Goal: Book appointment/travel/reservation: Book appointment/travel/reservation

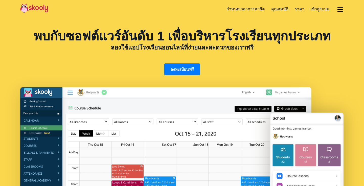
select select "th"
select select "66"
select select "[GEOGRAPHIC_DATA]"
select select "[GEOGRAPHIC_DATA]/[GEOGRAPHIC_DATA]"
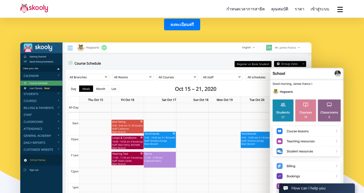
scroll to position [43, 0]
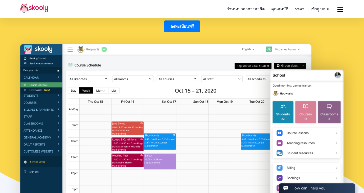
click at [291, 77] on img at bounding box center [306, 143] width 74 height 150
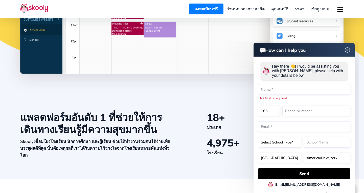
scroll to position [206, 0]
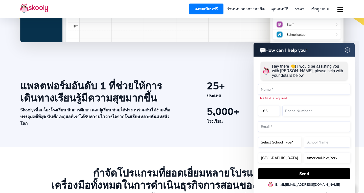
click at [346, 51] on img at bounding box center [348, 50] width 10 height 6
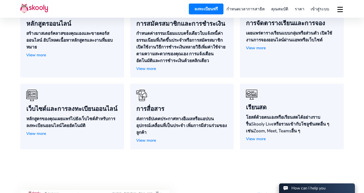
scroll to position [422, 0]
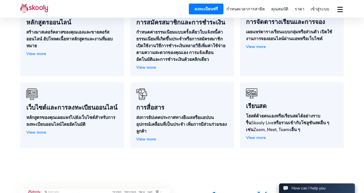
click at [34, 130] on span "View more" at bounding box center [36, 133] width 20 height 6
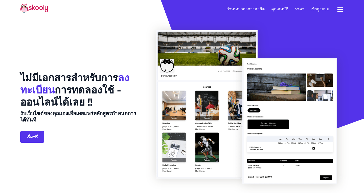
select select "th"
select select "66"
select select "[GEOGRAPHIC_DATA]"
select select "[GEOGRAPHIC_DATA]/[GEOGRAPHIC_DATA]"
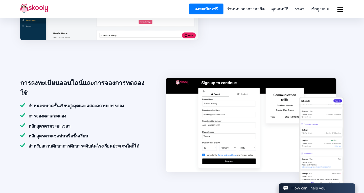
scroll to position [332, 0]
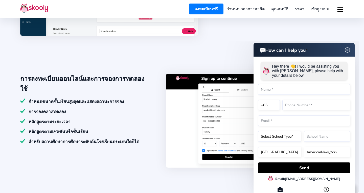
click at [349, 48] on img at bounding box center [348, 50] width 10 height 6
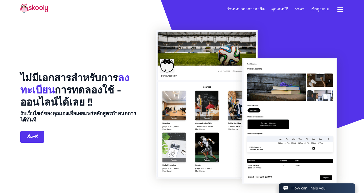
scroll to position [0, 0]
click at [247, 7] on link "กำหนดเวลาการสาธิต" at bounding box center [245, 9] width 45 height 9
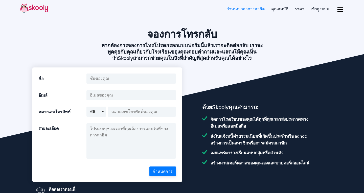
select select "66"
select select "th"
select select "66"
select select "[GEOGRAPHIC_DATA]"
select select "[GEOGRAPHIC_DATA]/[GEOGRAPHIC_DATA]"
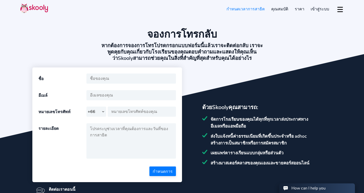
click at [216, 93] on section "จองการโทรกลับ หากต้องการจองการโทรโปรดกรอกแบบฟอร์มนี้แล้วเราจะติดต่อกลับ เราจะพู…" at bounding box center [182, 111] width 364 height 222
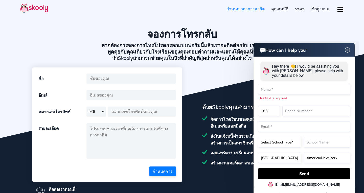
click at [218, 41] on html "How can I help you How can I help you Hey there 👋! I would be assisting you wit…" at bounding box center [286, 41] width 146 height 0
click at [312, 25] on section "จองการโทรกลับ หากต้องการจองการโทรโปรดกรอกแบบฟอร์มนี้แล้วเราจะติดต่อกลับ เราจะพู…" at bounding box center [182, 111] width 364 height 222
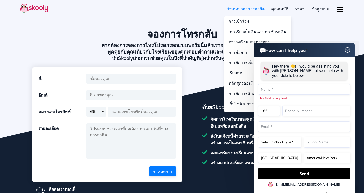
click at [285, 9] on link "คุณสมบัติ" at bounding box center [279, 9] width 23 height 9
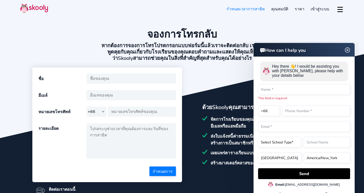
click at [347, 50] on img at bounding box center [348, 50] width 10 height 6
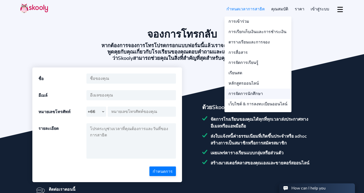
click at [257, 92] on link "การจัดการนักศึกษา" at bounding box center [257, 94] width 67 height 10
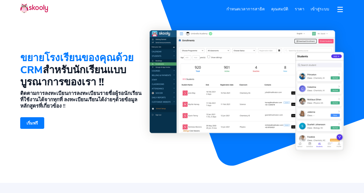
select select "th"
select select "66"
select select "[GEOGRAPHIC_DATA]"
select select "[GEOGRAPHIC_DATA]/[GEOGRAPHIC_DATA]"
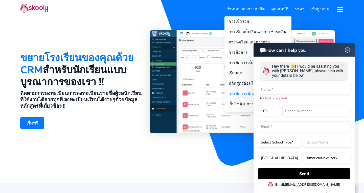
click at [281, 9] on link "คุณสมบัติ" at bounding box center [279, 9] width 23 height 9
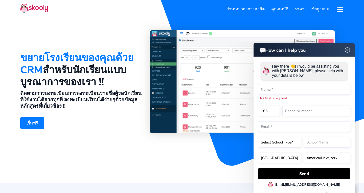
click at [347, 50] on img at bounding box center [348, 50] width 10 height 6
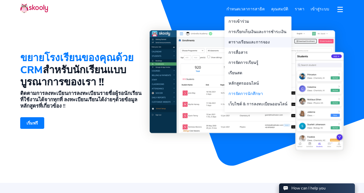
click at [256, 41] on link "ตารางเรียนและการจอง" at bounding box center [257, 42] width 67 height 10
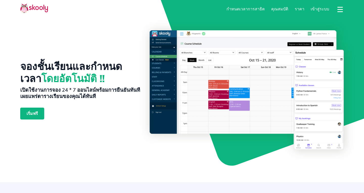
select select "th"
select select "66"
select select "[GEOGRAPHIC_DATA]"
select select "[GEOGRAPHIC_DATA]/[GEOGRAPHIC_DATA]"
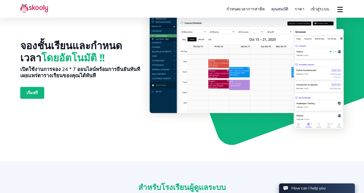
scroll to position [23, 0]
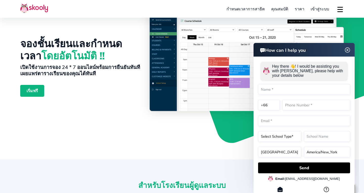
click at [347, 51] on img at bounding box center [348, 50] width 10 height 6
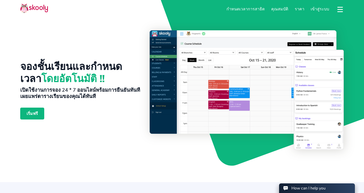
scroll to position [0, 0]
click at [172, 152] on section "จองชั้นเรียนและกำหนดเวลา โดยอัตโนมัติ !! เปิดใช้งานการจอง 24 * 7 ออนไลน์พร้อมกา…" at bounding box center [182, 91] width 364 height 182
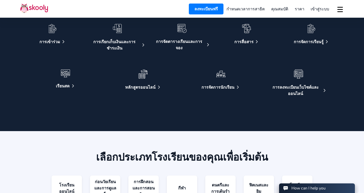
scroll to position [899, 0]
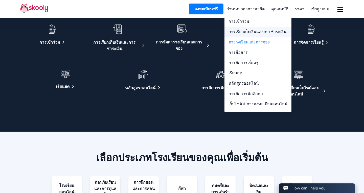
click at [271, 31] on link "การเรียกเก็บเงินและการชำระเงิน" at bounding box center [257, 32] width 67 height 10
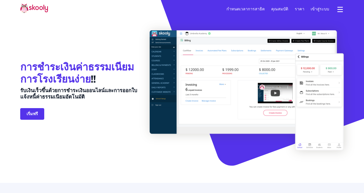
select select "th"
select select "66"
select select "[GEOGRAPHIC_DATA]"
select select "[GEOGRAPHIC_DATA]/[GEOGRAPHIC_DATA]"
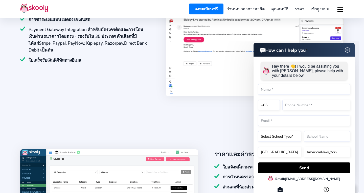
scroll to position [372, 0]
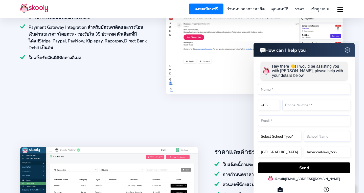
click at [346, 51] on img at bounding box center [348, 50] width 10 height 6
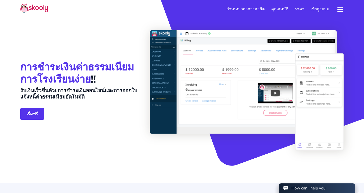
scroll to position [0, 0]
click at [302, 8] on span "ราคา" at bounding box center [300, 9] width 10 height 6
click at [253, 9] on link "กำหนดเวลาการสาธิต" at bounding box center [245, 9] width 45 height 9
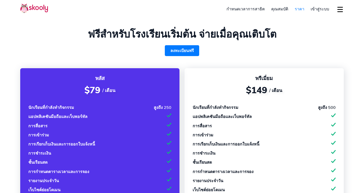
select select "th"
select select "66"
select select "[GEOGRAPHIC_DATA]"
select select "[GEOGRAPHIC_DATA]/[GEOGRAPHIC_DATA]"
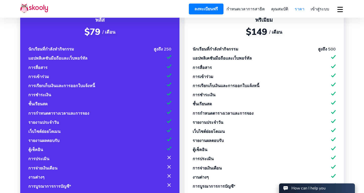
scroll to position [58, 0]
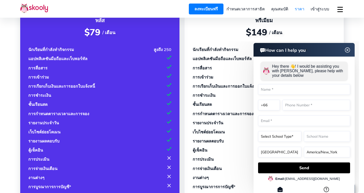
click at [345, 50] on img at bounding box center [348, 50] width 10 height 6
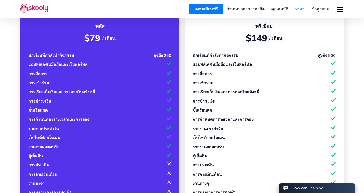
scroll to position [51, 0]
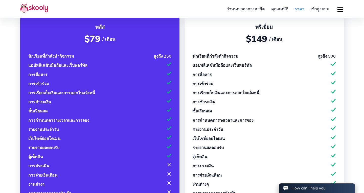
click at [199, 16] on header "ลงทะเบียนฟรี กำหนดเวลาการสาธิต คุณสมบัติ การเข้าร่วม การเรียกเก็บเงินและการชำระ…" at bounding box center [182, 9] width 364 height 18
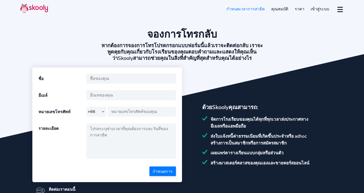
select select "66"
select select "th"
select select "66"
select select "[GEOGRAPHIC_DATA]"
select select "[GEOGRAPHIC_DATA]/[GEOGRAPHIC_DATA]"
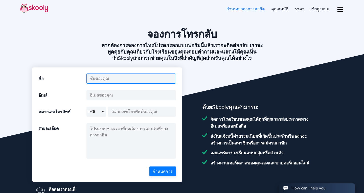
click at [136, 79] on input "text" at bounding box center [130, 79] width 89 height 10
type input "x"
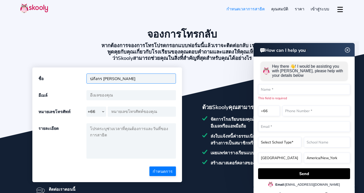
type input "ปภังกร [PERSON_NAME]"
click at [152, 87] on form "ชื่อ ปภังกร อัศวทิตย์สกุล จำเป็นต้องกรอกข้อมูลในฟิลด์นี้ อีเมล์ จำเป็นต้องกรอกข…" at bounding box center [106, 125] width 137 height 103
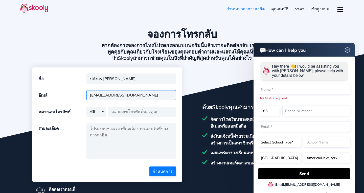
type input "[EMAIL_ADDRESS][DOMAIN_NAME]"
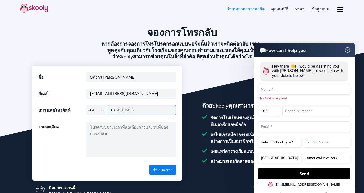
scroll to position [2, 0]
type input "869913993"
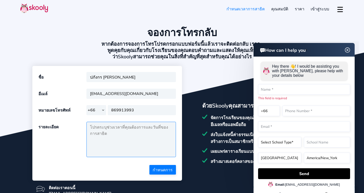
click at [143, 135] on textarea at bounding box center [130, 139] width 89 height 35
type textarea "d"
click at [89, 127] on textarea "I need to talk to sale support that can explain the process of application and …" at bounding box center [130, 139] width 89 height 35
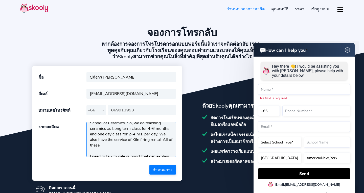
scroll to position [11, 0]
click at [128, 147] on textarea "Hi, I'm Boom - School director of SOC : School of Ceramics. So, we do teaching …" at bounding box center [130, 139] width 89 height 35
click at [152, 144] on textarea "Hi, I'm Boom - School director of SOC : School of Ceramics. So, we do teaching …" at bounding box center [130, 139] width 89 height 35
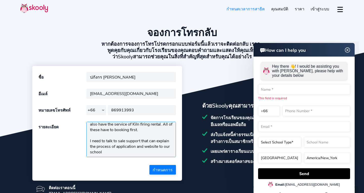
scroll to position [25, 0]
click at [112, 153] on textarea "Hi, I'm Boom - School director of SOC : School of Ceramics. So, we do teaching …" at bounding box center [130, 139] width 89 height 35
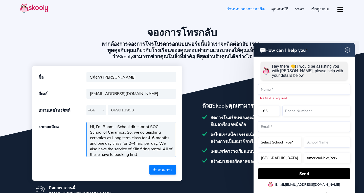
scroll to position [0, 0]
click at [96, 126] on textarea "Hi, I'm Boom - School director of SOC : School of Ceramics. So, we do teaching …" at bounding box center [130, 139] width 89 height 35
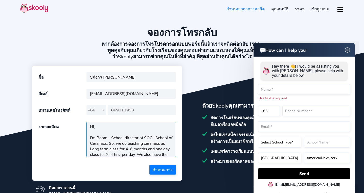
click at [141, 126] on textarea "Hi, I'm Boom - School director of SOC : School of Ceramics. So, we do teaching …" at bounding box center [130, 139] width 89 height 35
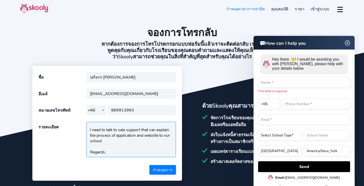
scroll to position [47, 0]
click at [137, 145] on textarea "Hello, I'm Boom - School director of SOC : School of Ceramics. So, we do teachi…" at bounding box center [130, 139] width 89 height 35
paste textarea "[URL][DOMAIN_NAME]"
click at [151, 148] on textarea "Hello, I'm Boom - School director of SOC : School of Ceramics. So, we do teachi…" at bounding box center [130, 139] width 89 height 35
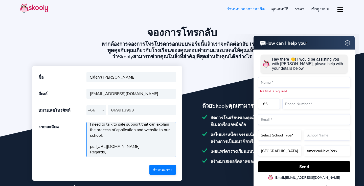
scroll to position [53, 0]
click at [159, 146] on textarea "Hello, I'm Boom - School director of SOC : School of Ceramics. So, we do teachi…" at bounding box center [130, 139] width 89 height 35
click at [113, 142] on textarea "Hello, I'm Boom - School director of SOC : School of Ceramics. So, we do teachi…" at bounding box center [130, 139] width 89 height 35
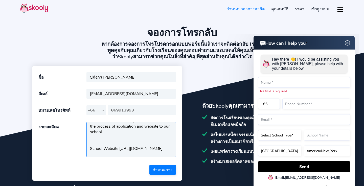
click at [124, 149] on textarea "Hello, I'm Boom - School director of SOC : School of Ceramics. So, we do teachi…" at bounding box center [130, 139] width 89 height 35
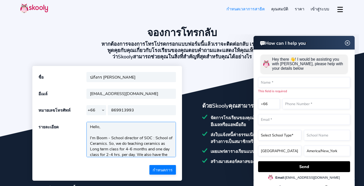
scroll to position [0, 0]
type textarea "Hello, I'm Boom - School director of SOC : School of Ceramics. So, we do teachi…"
click at [165, 166] on button "กำหนดการ" at bounding box center [162, 170] width 27 height 10
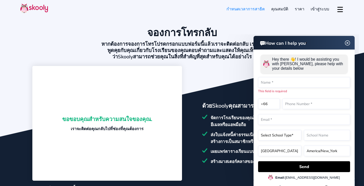
click at [217, 34] on html "How can I help you How can I help you Hey there 👋! I would be assisting you wit…" at bounding box center [286, 34] width 146 height 0
click at [346, 40] on img at bounding box center [348, 43] width 10 height 6
